Goal: Information Seeking & Learning: Learn about a topic

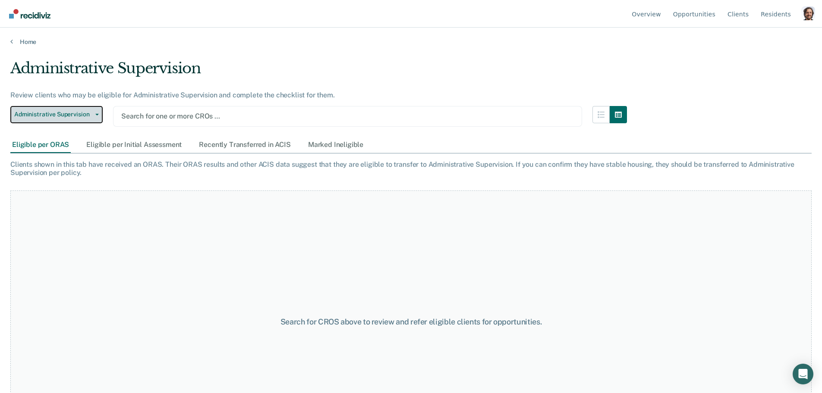
click at [79, 117] on span "Administrative Supervision" at bounding box center [53, 114] width 78 height 7
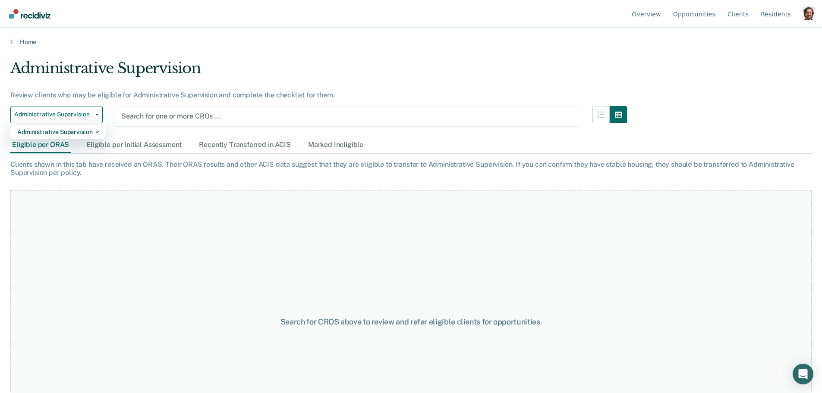
click at [99, 92] on div "Review clients who may be eligible for Administrative Supervision and complete …" at bounding box center [318, 95] width 616 height 8
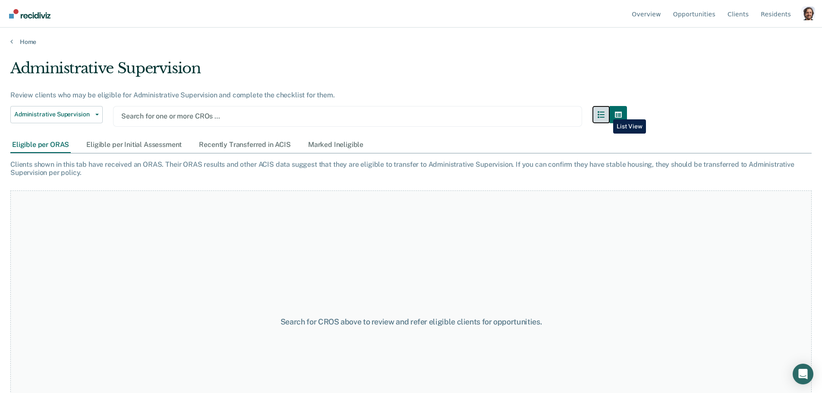
click at [604, 113] on icon "button" at bounding box center [600, 114] width 7 height 7
click at [622, 115] on icon "button" at bounding box center [618, 114] width 7 height 7
click at [138, 143] on div "Eligible per Initial Assessment" at bounding box center [134, 145] width 99 height 16
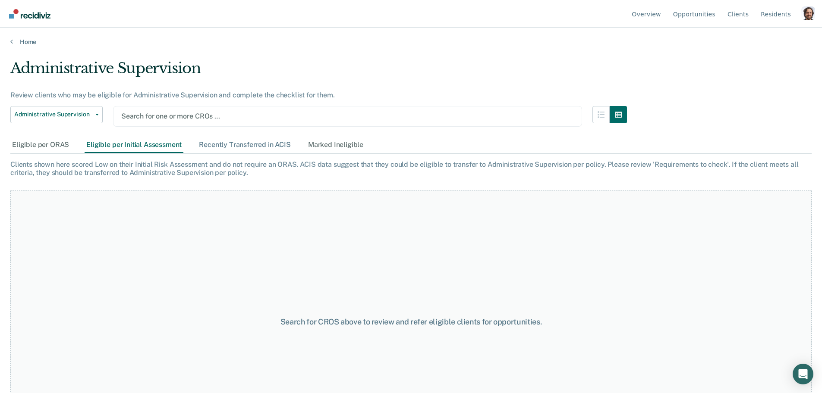
click at [204, 142] on div "Recently Transferred in ACIS" at bounding box center [244, 145] width 95 height 16
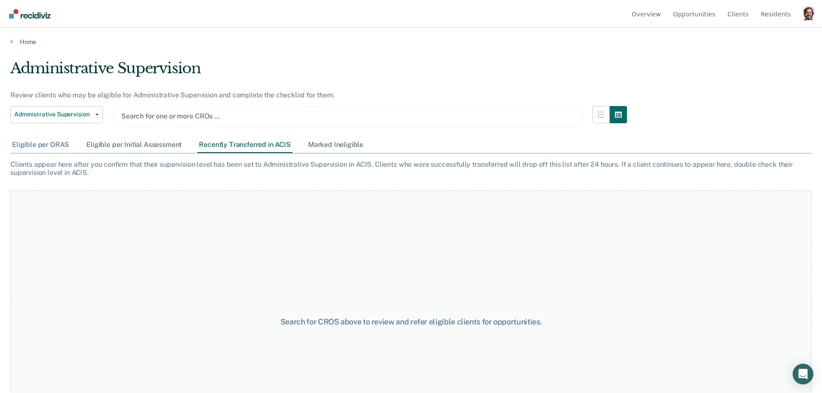
click at [68, 148] on div "Eligible per ORAS" at bounding box center [40, 145] width 60 height 16
click at [32, 38] on link "Home" at bounding box center [410, 42] width 801 height 8
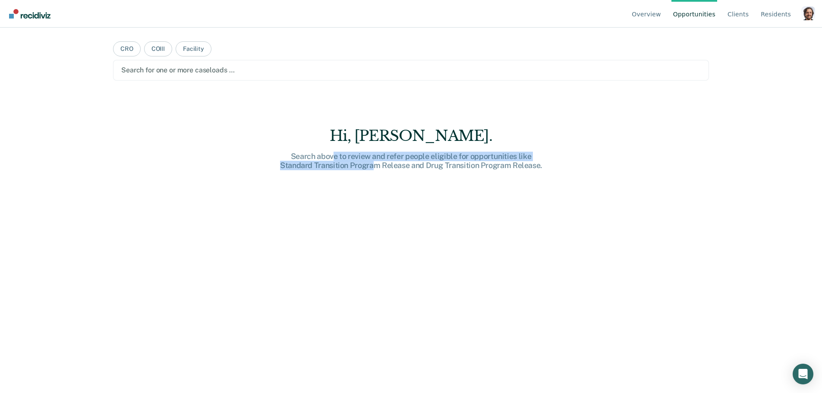
drag, startPoint x: 335, startPoint y: 160, endPoint x: 374, endPoint y: 168, distance: 39.7
click at [374, 168] on div "Search above to review and refer people eligible for opportunities like Standar…" at bounding box center [411, 161] width 276 height 19
click at [210, 96] on main "CRO COIII Facility Search for one or more caseloads … [PERSON_NAME]. Search abo…" at bounding box center [411, 200] width 616 height 345
click at [200, 70] on div at bounding box center [410, 70] width 579 height 10
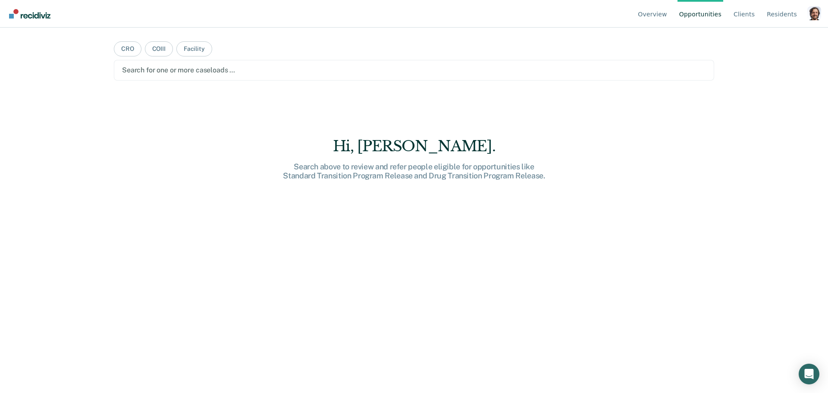
click at [185, 68] on div at bounding box center [414, 70] width 584 height 10
click at [189, 50] on button "Facility" at bounding box center [194, 48] width 36 height 15
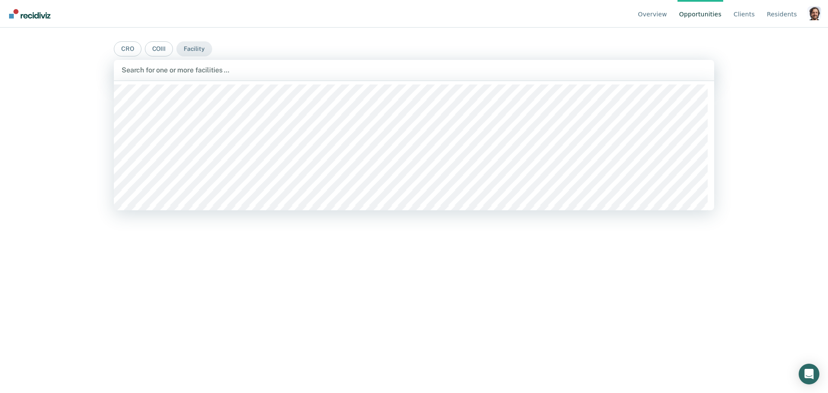
click at [197, 72] on div at bounding box center [414, 70] width 585 height 10
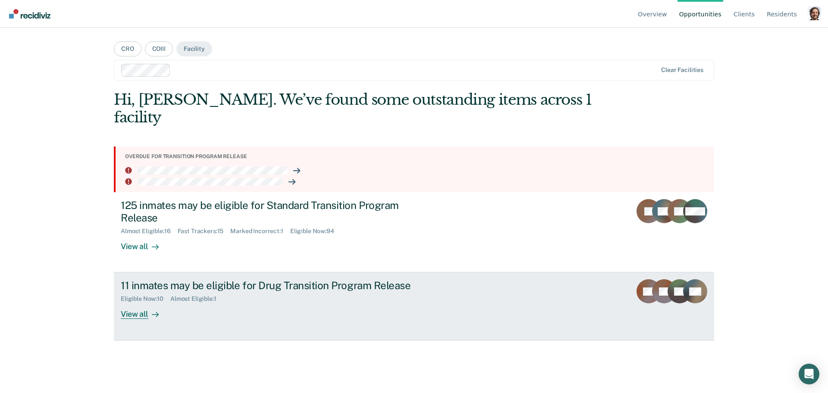
click at [294, 290] on div "11 inmates may be eligible for Drug Transition Program Release Eligible Now : 1…" at bounding box center [283, 300] width 324 height 40
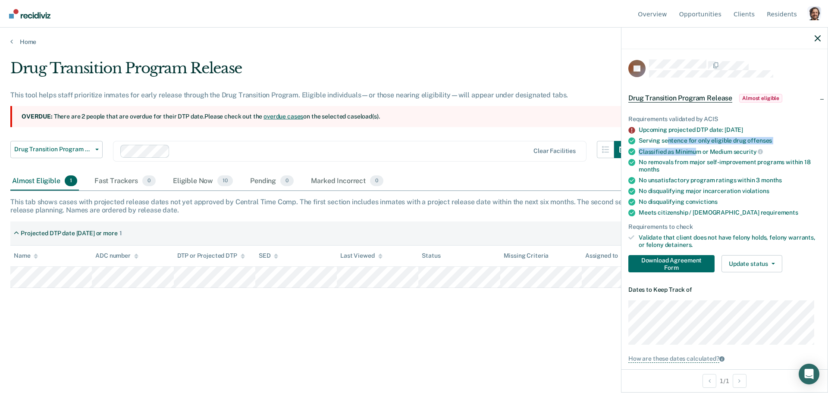
drag, startPoint x: 669, startPoint y: 141, endPoint x: 695, endPoint y: 152, distance: 28.4
click at [695, 152] on ul "Requirements validated by ACIS Upcoming projected DTP date: [DATE] Serving sent…" at bounding box center [724, 182] width 192 height 133
click at [48, 147] on span "Drug Transition Program Release" at bounding box center [53, 149] width 78 height 7
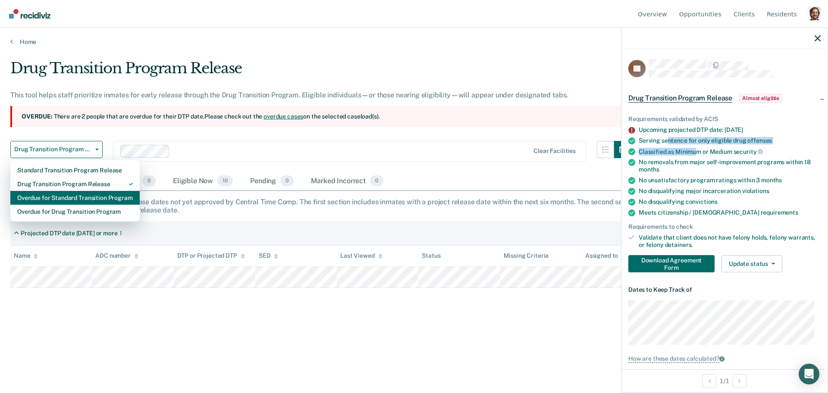
click at [77, 198] on div "Overdue for Standard Transition Program" at bounding box center [75, 198] width 116 height 14
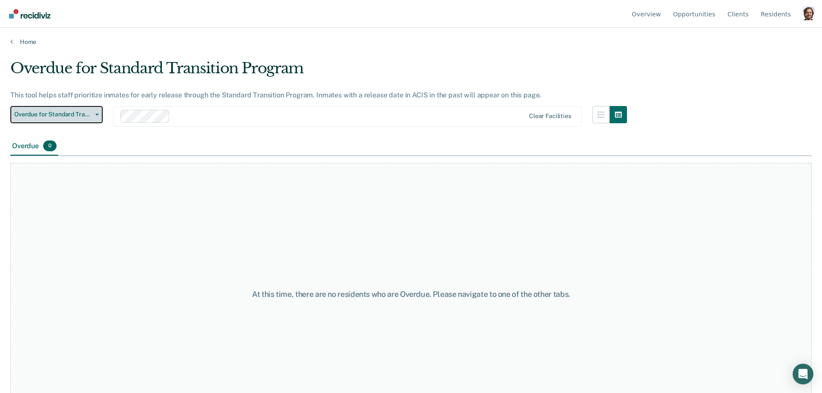
click at [67, 116] on span "Overdue for Standard Transition Program" at bounding box center [53, 114] width 78 height 7
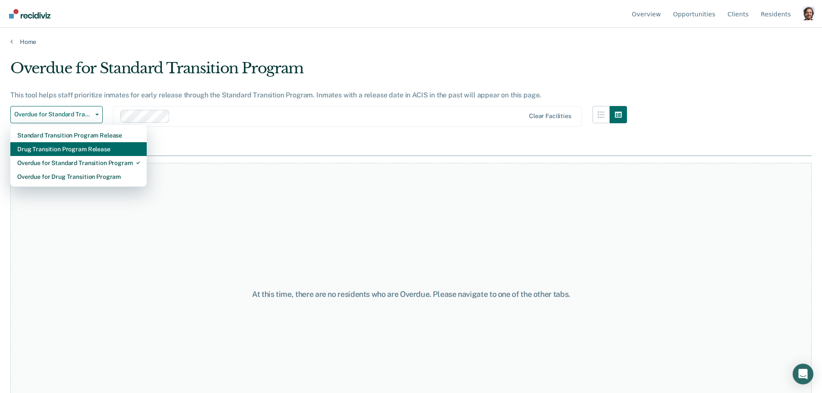
click at [68, 148] on div "Drug Transition Program Release" at bounding box center [78, 149] width 123 height 14
